Goal: Obtain resource: Download file/media

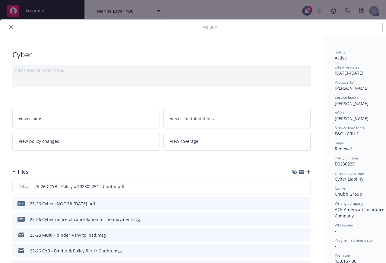
scroll to position [0, 0]
click at [9, 27] on button "close" at bounding box center [11, 27] width 7 height 7
click at [11, 28] on icon "close" at bounding box center [11, 27] width 4 height 4
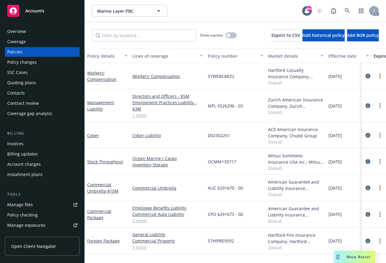
scroll to position [0, 0]
click at [98, 216] on link "Commercial Package" at bounding box center [99, 214] width 24 height 12
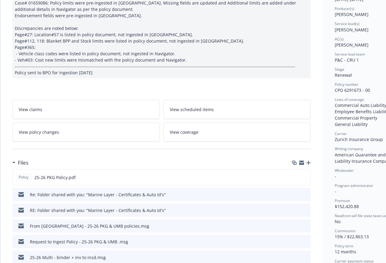
scroll to position [91, 0]
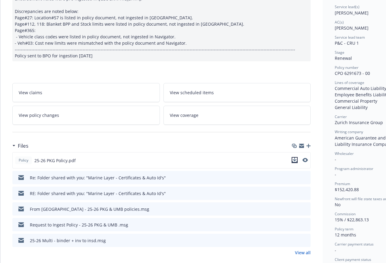
click at [294, 160] on icon "download file" at bounding box center [294, 160] width 5 height 5
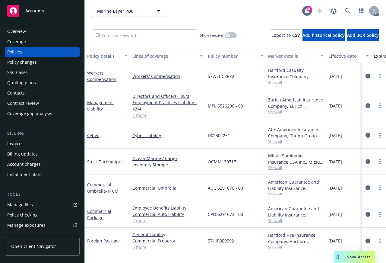
click at [15, 41] on div "Coverage" at bounding box center [16, 42] width 19 height 10
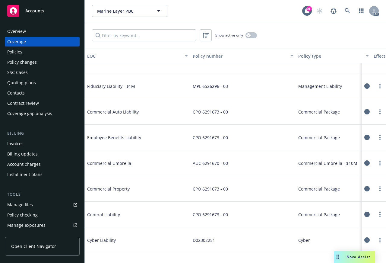
scroll to position [60, 0]
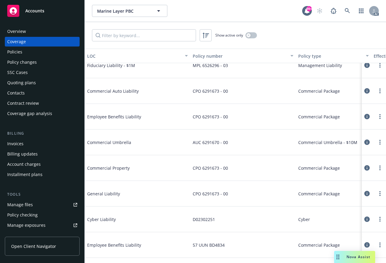
click at [365, 192] on icon at bounding box center [367, 193] width 5 height 5
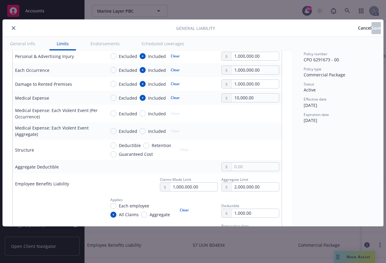
scroll to position [241, 0]
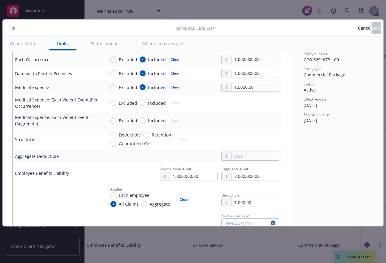
click at [14, 26] on button "close" at bounding box center [13, 27] width 7 height 7
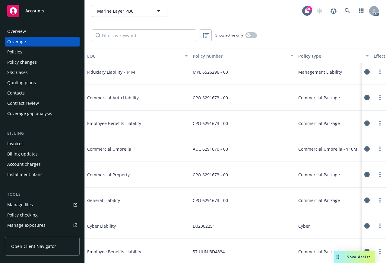
scroll to position [60, 0]
